Goal: Information Seeking & Learning: Learn about a topic

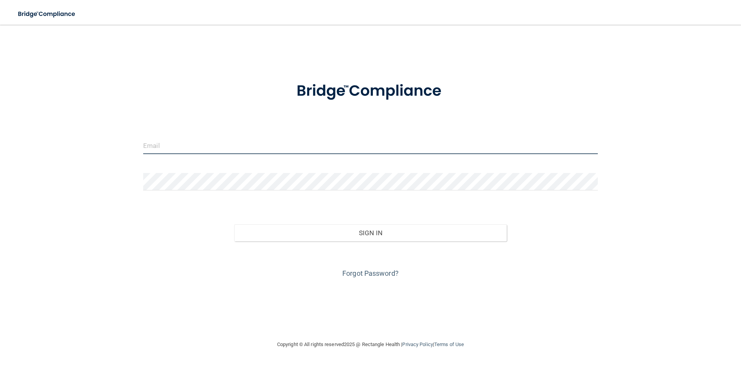
click at [254, 144] on input "email" at bounding box center [370, 145] width 455 height 17
type input "[EMAIL_ADDRESS][DOMAIN_NAME]"
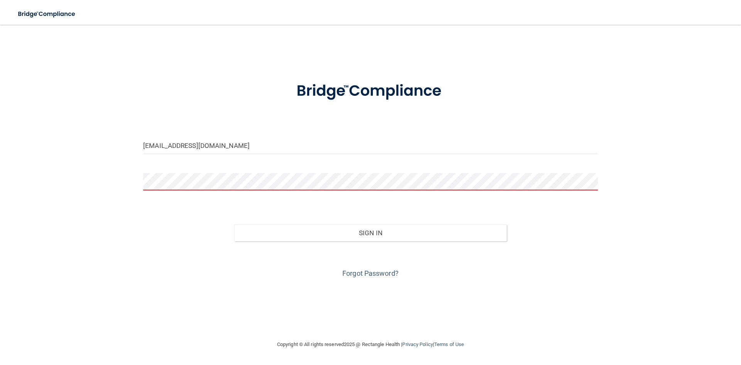
click at [241, 165] on form "[EMAIL_ADDRESS][DOMAIN_NAME] Invalid email/password. You don't have permission …" at bounding box center [370, 175] width 455 height 208
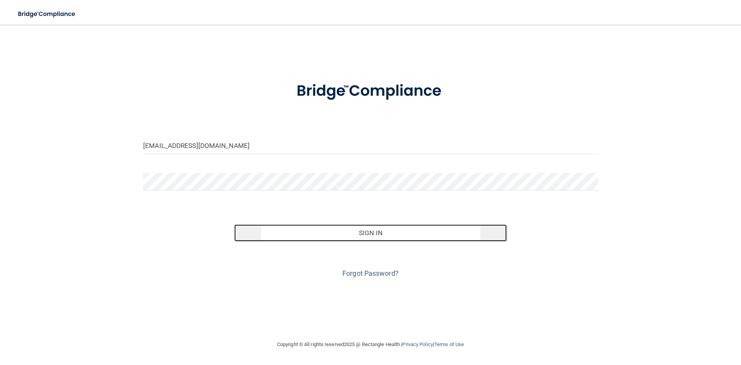
click at [403, 230] on button "Sign In" at bounding box center [370, 232] width 273 height 17
click at [383, 239] on button "Sign In" at bounding box center [370, 232] width 273 height 17
click at [381, 236] on button "Sign In" at bounding box center [370, 232] width 273 height 17
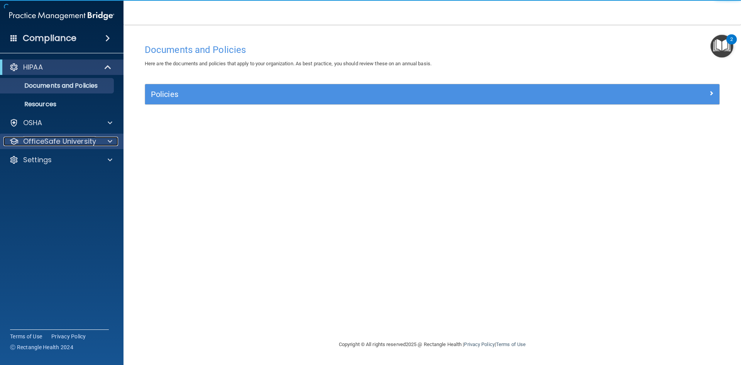
click at [86, 139] on p "OfficeSafe University" at bounding box center [59, 141] width 73 height 9
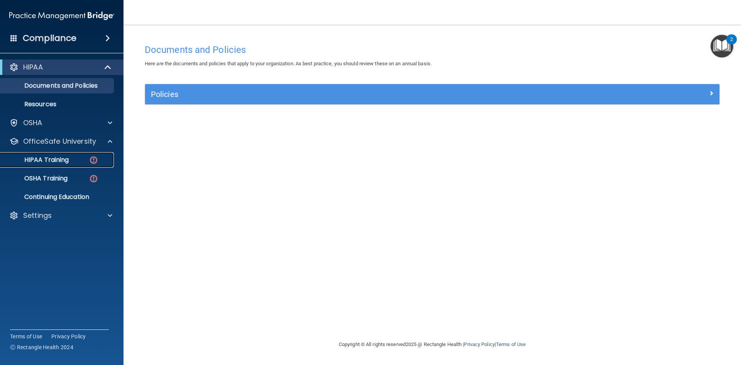
click at [86, 167] on link "HIPAA Training" at bounding box center [53, 159] width 122 height 15
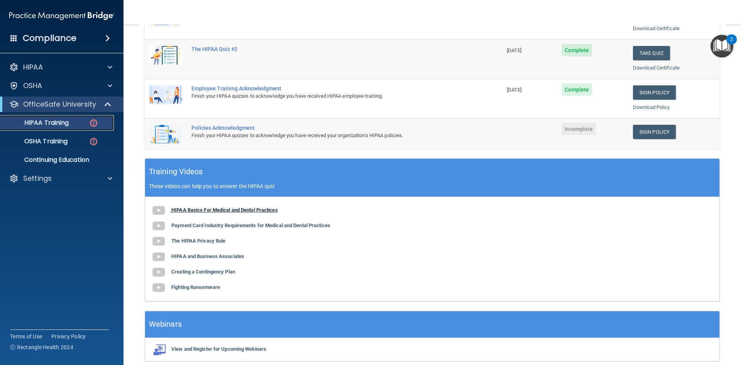
scroll to position [193, 0]
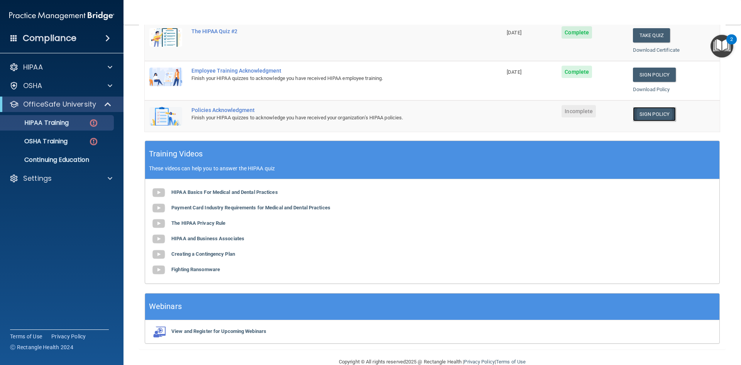
click at [640, 113] on link "Sign Policy" at bounding box center [654, 114] width 43 height 14
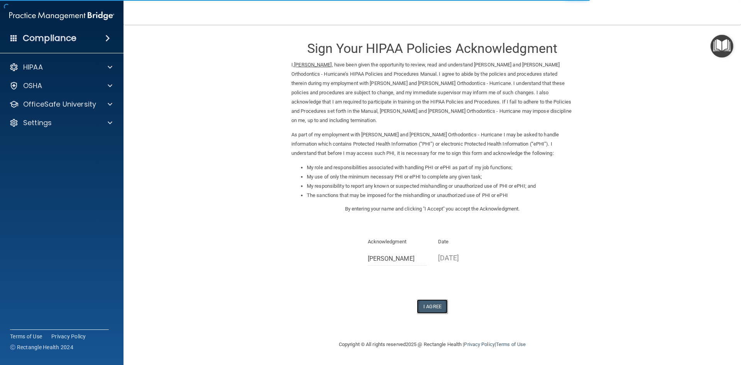
click at [439, 300] on button "I Agree" at bounding box center [432, 306] width 31 height 14
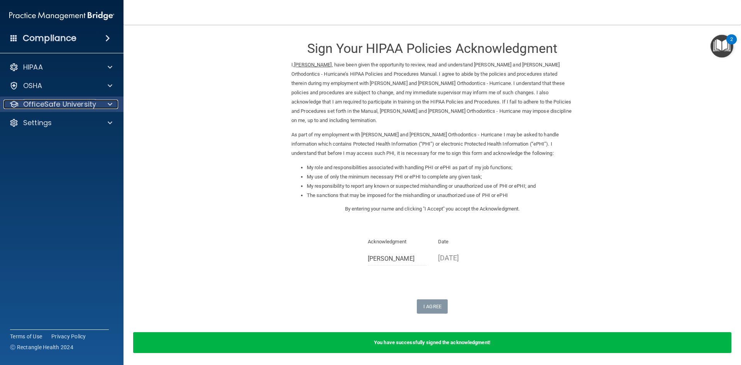
click at [103, 102] on div at bounding box center [108, 104] width 19 height 9
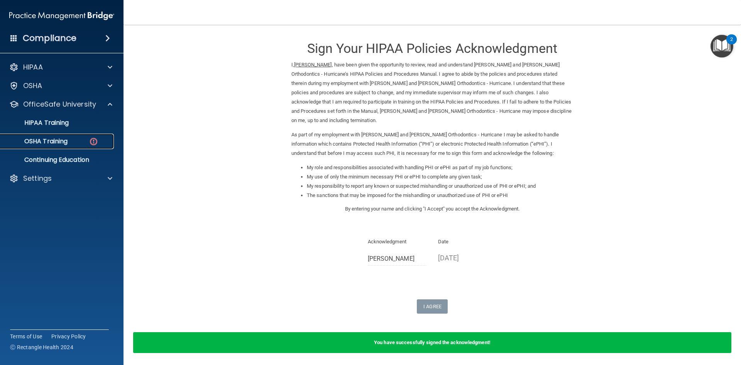
click at [92, 140] on img at bounding box center [94, 142] width 10 height 10
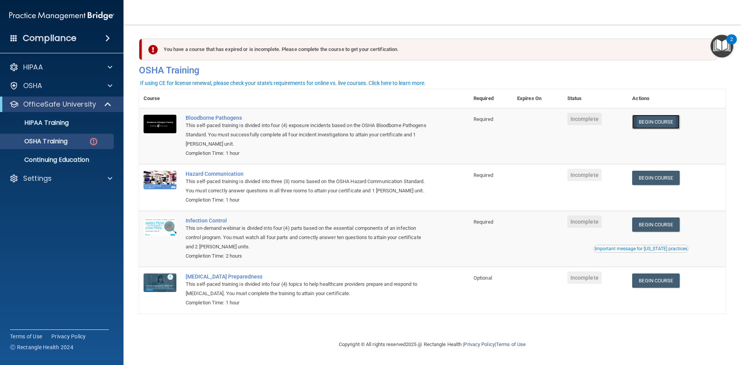
click at [646, 120] on link "Begin Course" at bounding box center [655, 122] width 47 height 14
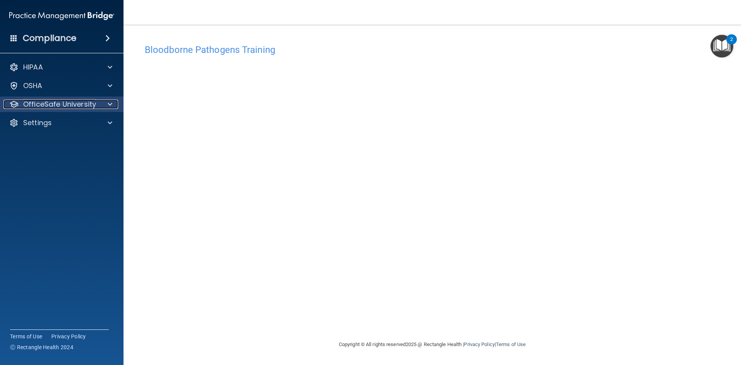
click at [98, 107] on div "OfficeSafe University" at bounding box center [51, 104] width 96 height 9
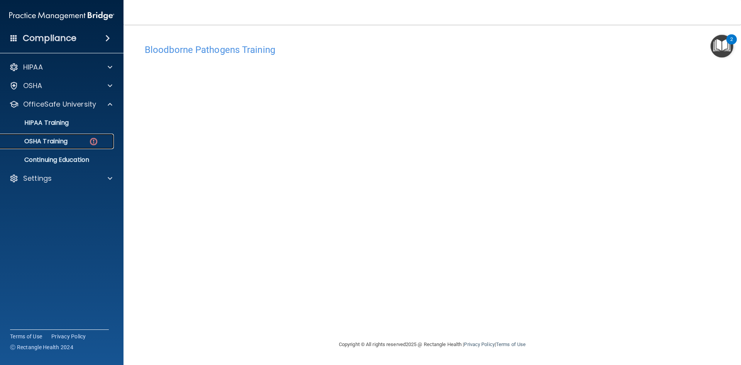
click at [98, 141] on img at bounding box center [94, 142] width 10 height 10
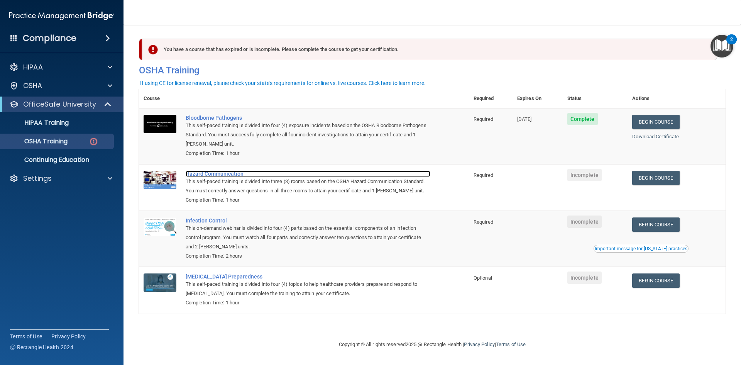
click at [233, 176] on div "Hazard Communication" at bounding box center [308, 174] width 245 height 6
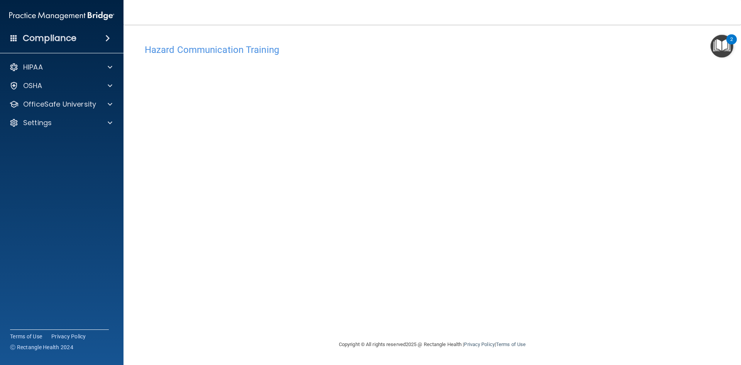
click at [519, 55] on div "Hazard Communication Training" at bounding box center [432, 49] width 587 height 19
click at [80, 103] on p "OfficeSafe University" at bounding box center [59, 104] width 73 height 9
click at [69, 140] on div "OSHA Training" at bounding box center [57, 141] width 105 height 8
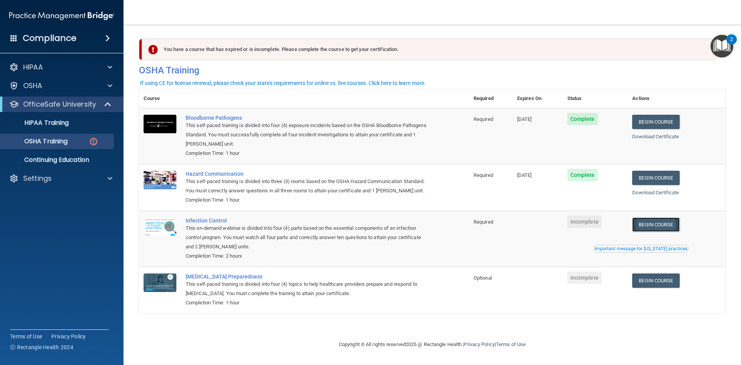
click at [648, 224] on link "Begin Course" at bounding box center [655, 224] width 47 height 14
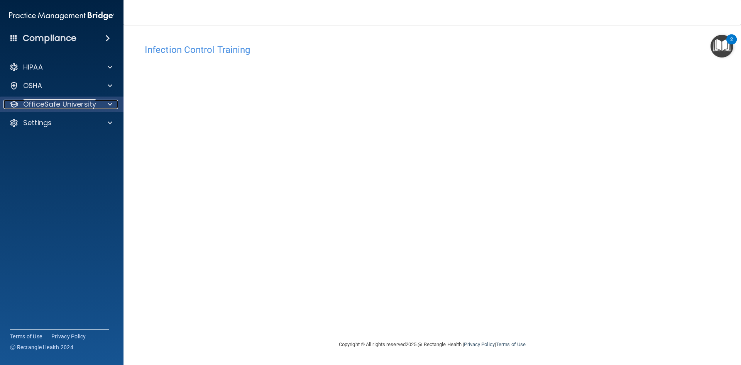
click at [67, 104] on p "OfficeSafe University" at bounding box center [59, 104] width 73 height 9
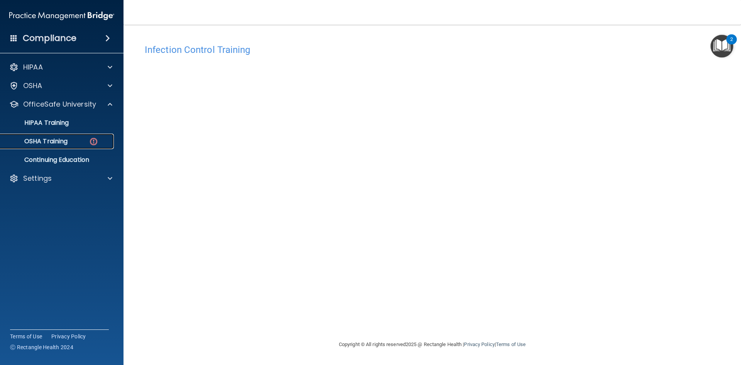
click at [86, 144] on div "OSHA Training" at bounding box center [57, 141] width 105 height 8
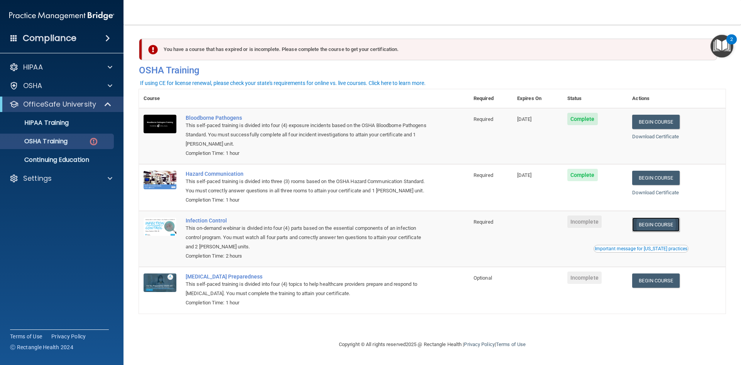
click at [656, 227] on link "Begin Course" at bounding box center [655, 224] width 47 height 14
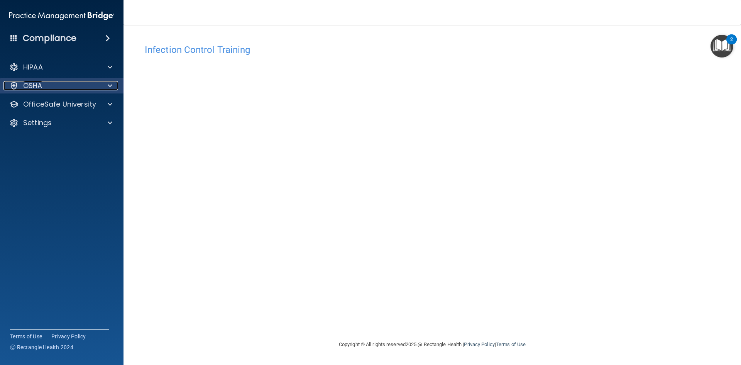
click at [52, 86] on div "OSHA" at bounding box center [51, 85] width 96 height 9
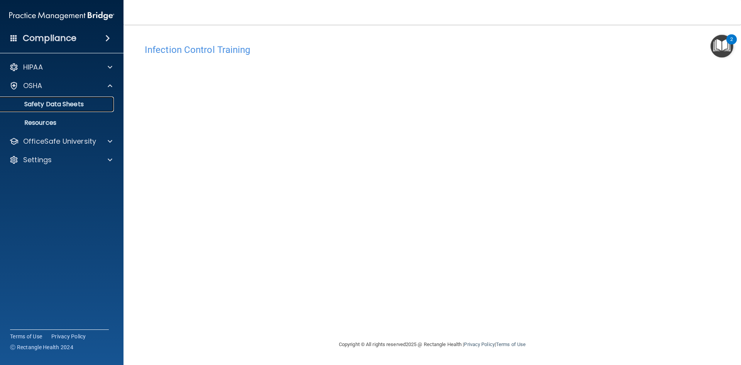
click at [64, 108] on p "Safety Data Sheets" at bounding box center [57, 104] width 105 height 8
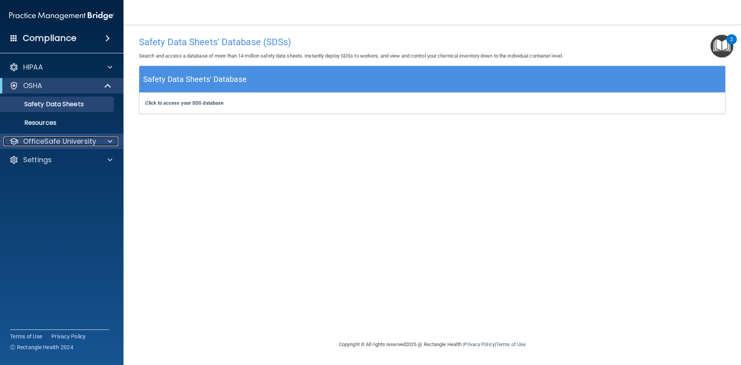
click at [83, 144] on p "OfficeSafe University" at bounding box center [59, 141] width 73 height 9
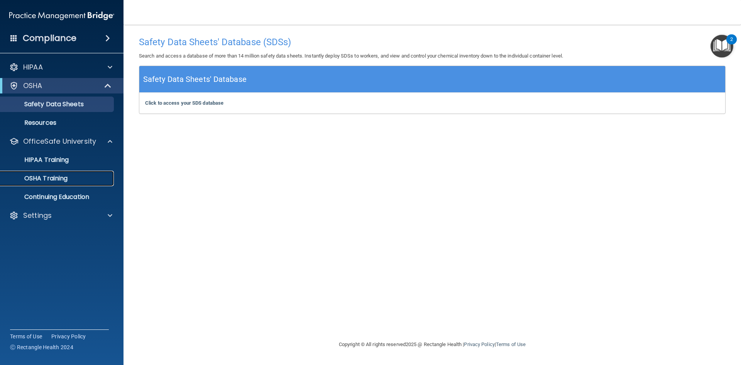
click at [87, 182] on div "OSHA Training" at bounding box center [57, 178] width 105 height 8
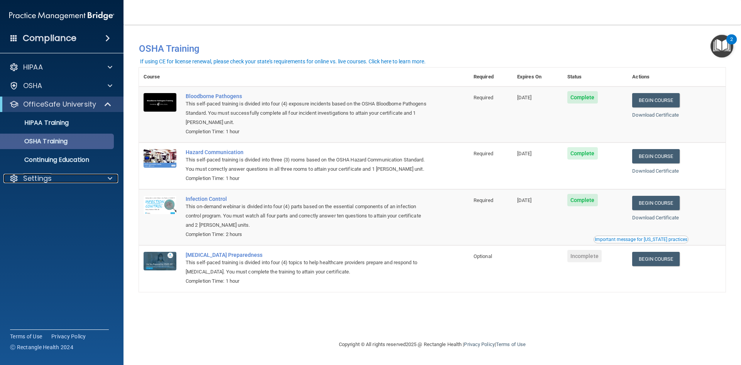
click at [87, 182] on div "Settings" at bounding box center [51, 178] width 96 height 9
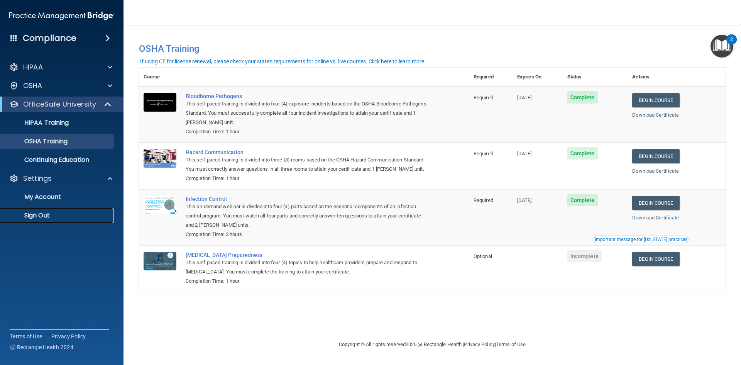
click at [68, 217] on p "Sign Out" at bounding box center [57, 215] width 105 height 8
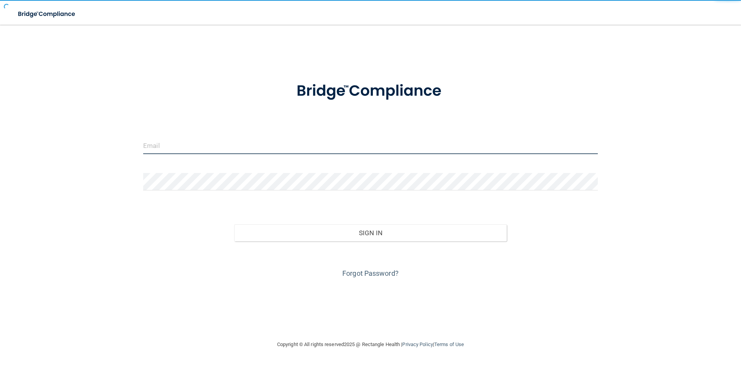
type input "[EMAIL_ADDRESS][DOMAIN_NAME]"
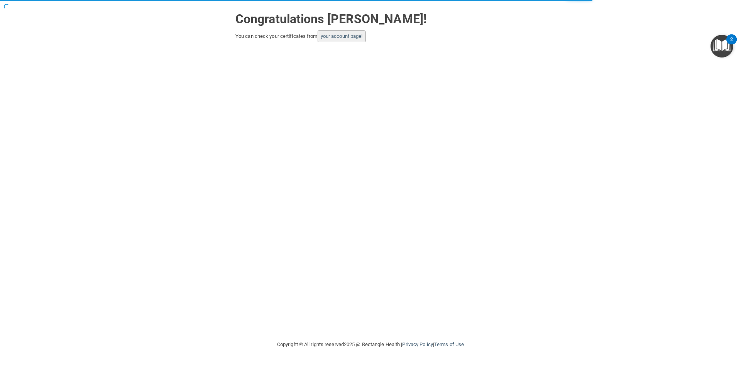
click at [405, 80] on div "Congratulations [PERSON_NAME]! You can check your certificates from your accoun…" at bounding box center [370, 170] width 710 height 324
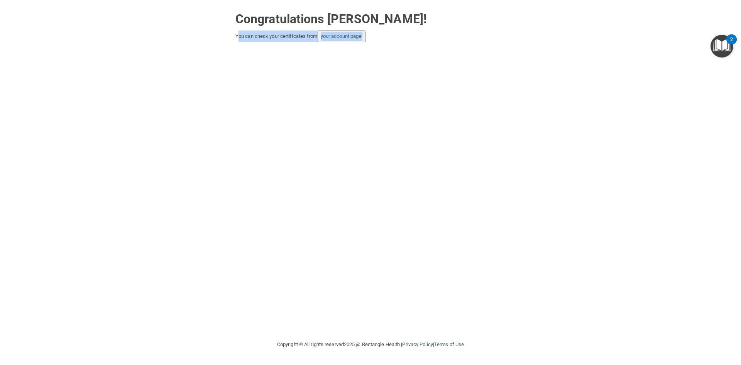
click at [410, 36] on div "You can check your certificates from your account page!" at bounding box center [370, 36] width 270 height 12
